Goal: Information Seeking & Learning: Find specific fact

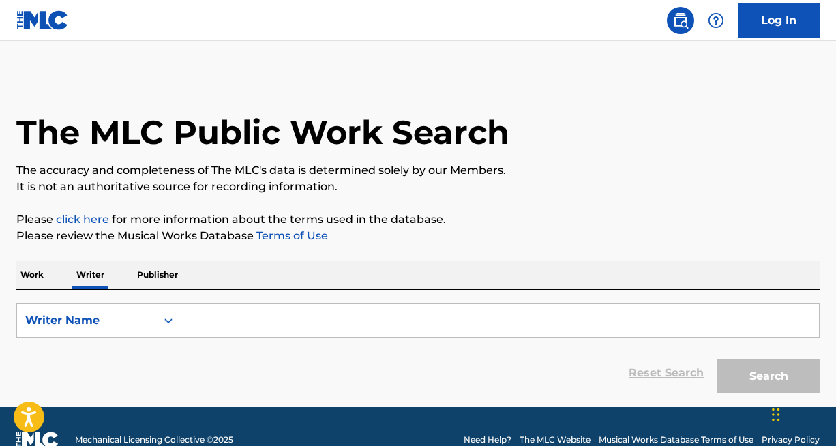
click at [34, 274] on p "Work" at bounding box center [31, 274] width 31 height 29
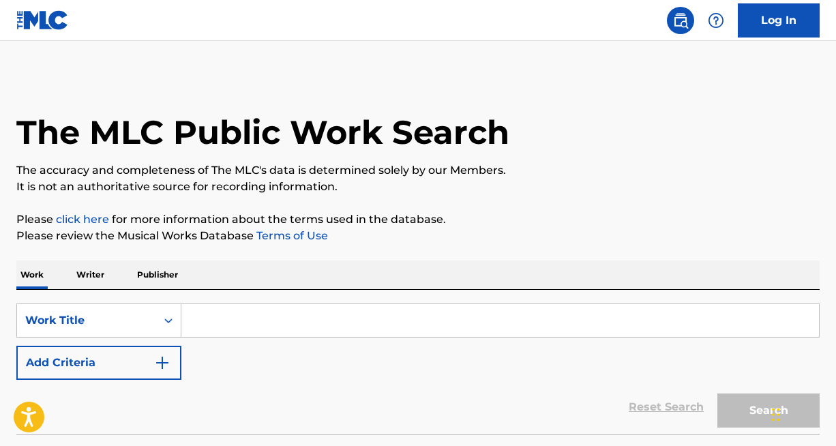
click at [238, 323] on input "Search Form" at bounding box center [500, 320] width 638 height 33
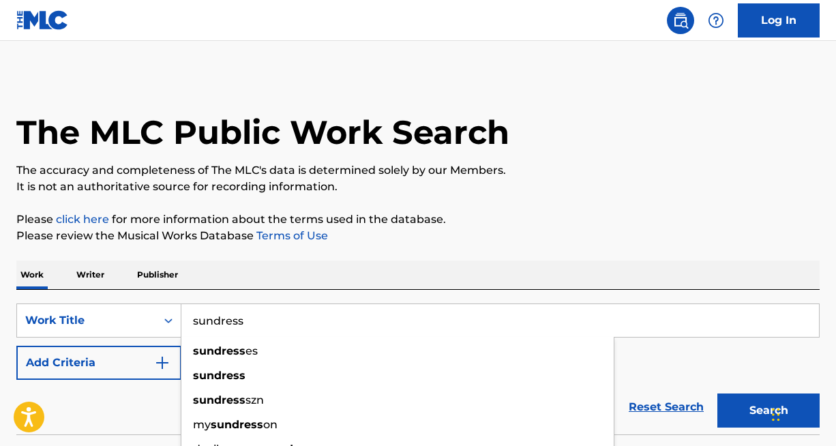
type input "sundress"
click at [717, 393] on button "Search" at bounding box center [768, 410] width 102 height 34
click at [128, 359] on button "Add Criteria" at bounding box center [98, 363] width 165 height 34
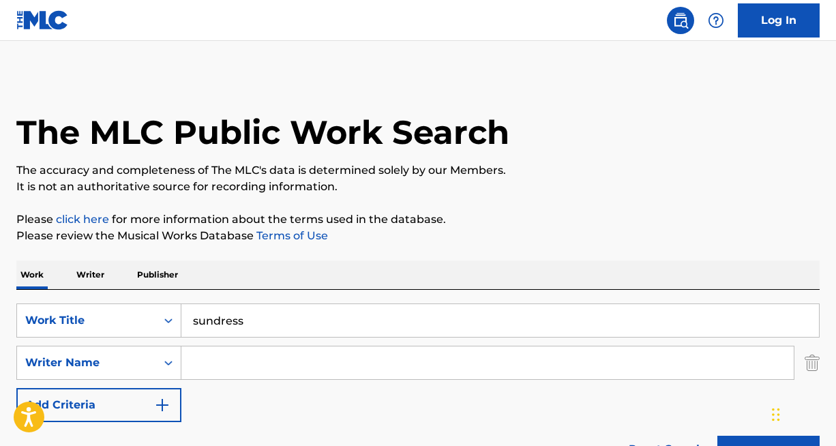
click at [247, 349] on input "Search Form" at bounding box center [487, 362] width 612 height 33
paste input "[PERSON_NAME]"
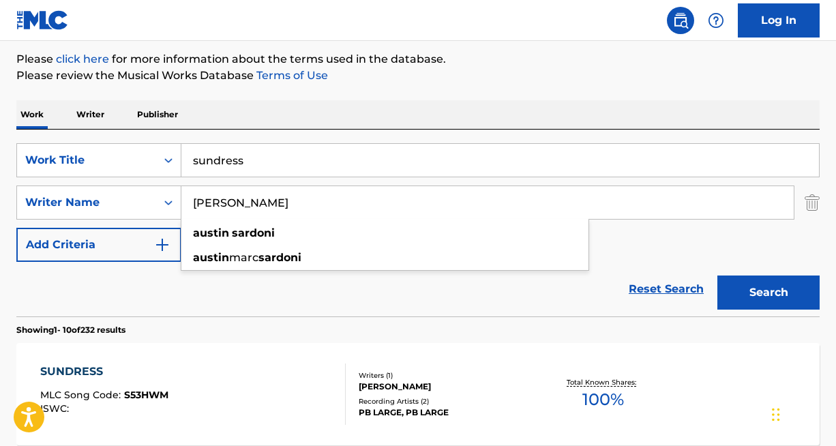
scroll to position [179, 0]
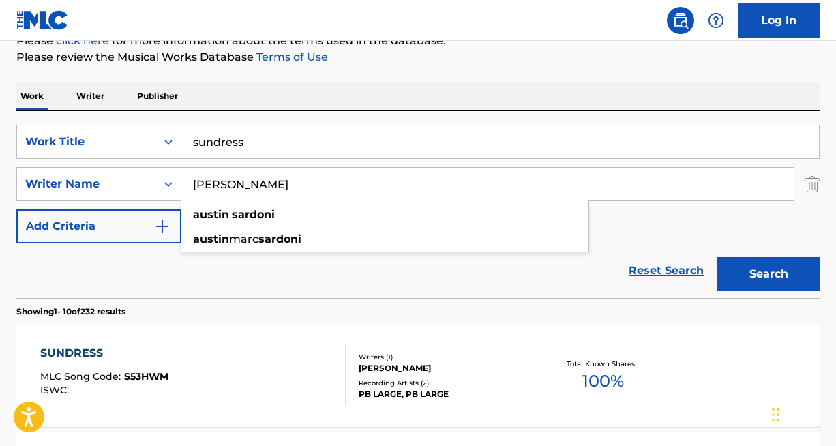
type input "[PERSON_NAME]"
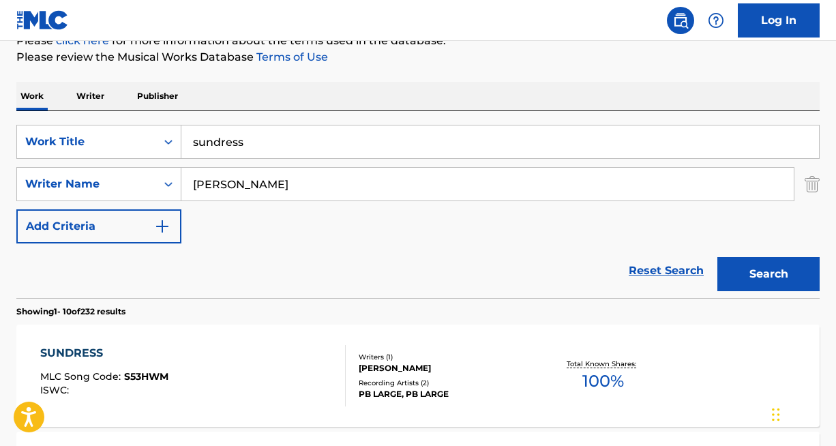
click at [762, 268] on button "Search" at bounding box center [768, 274] width 102 height 34
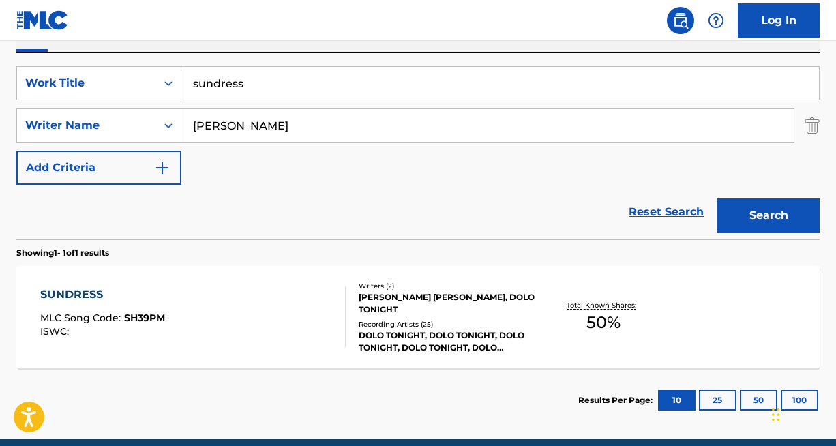
scroll to position [245, 0]
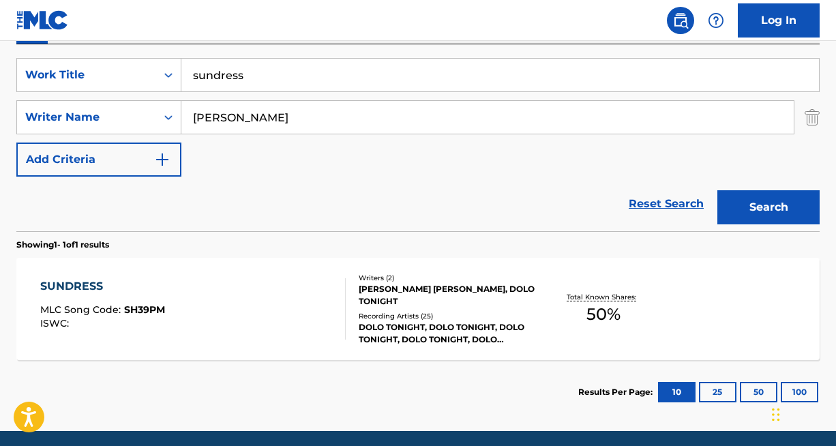
click at [440, 321] on div "DOLO TONIGHT, DOLO TONIGHT, DOLO TONIGHT, DOLO TONIGHT, DOLO TONIGHT" at bounding box center [448, 333] width 178 height 25
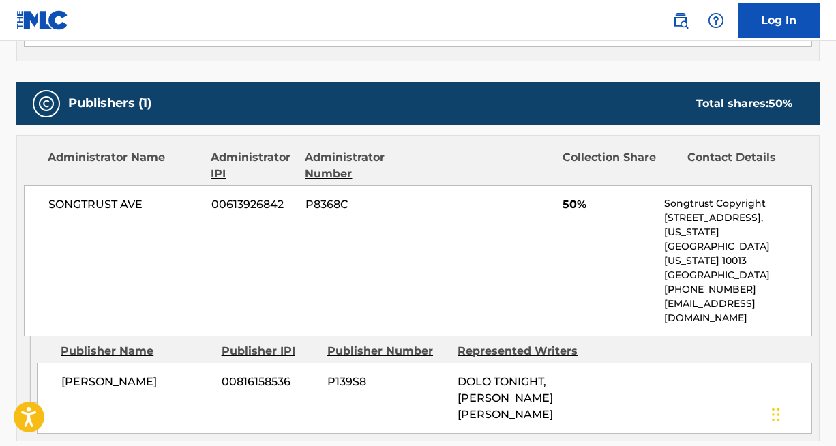
scroll to position [618, 0]
